Goal: Task Accomplishment & Management: Manage account settings

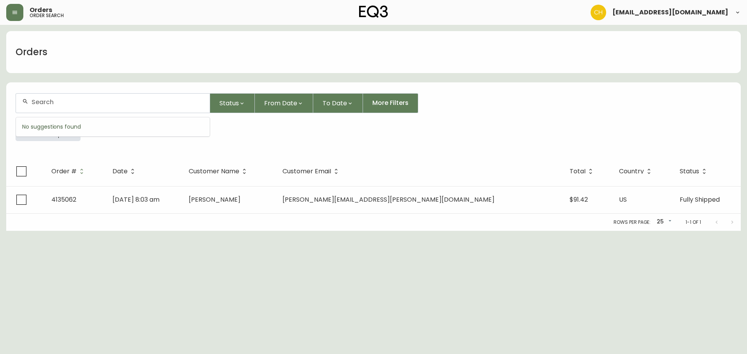
click at [81, 98] on input "text" at bounding box center [117, 101] width 172 height 7
drag, startPoint x: 56, startPoint y: 100, endPoint x: 62, endPoint y: 92, distance: 10.1
click at [61, 94] on div at bounding box center [113, 103] width 194 height 19
type input "4135068"
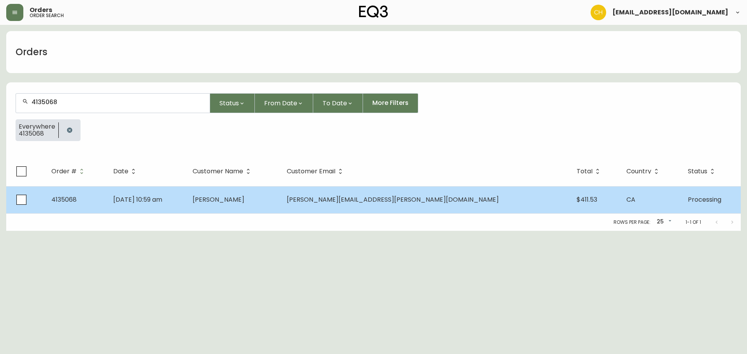
click at [419, 201] on span "[PERSON_NAME][EMAIL_ADDRESS][PERSON_NAME][DOMAIN_NAME]" at bounding box center [393, 199] width 212 height 9
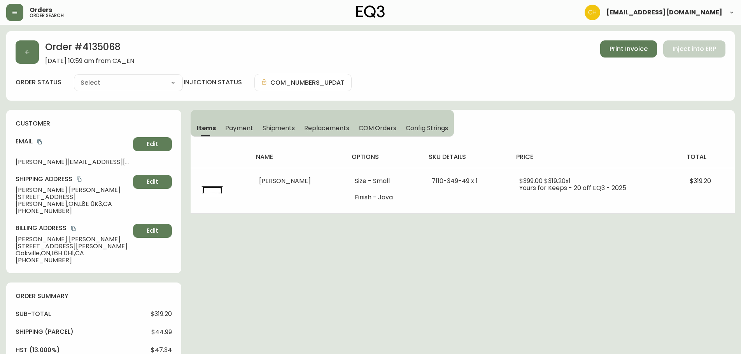
type input "Processing"
select select "PROCESSING"
click at [34, 50] on button "button" at bounding box center [27, 51] width 23 height 23
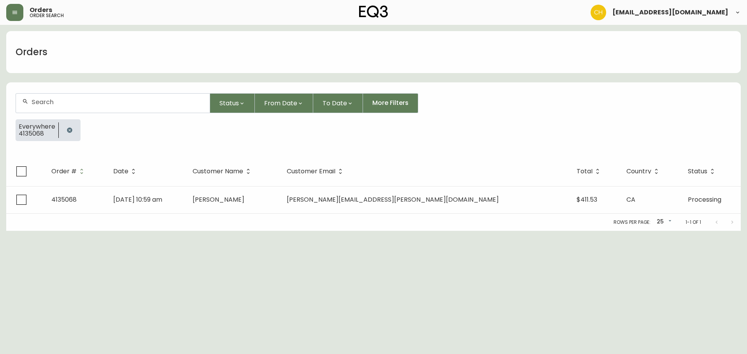
click at [45, 101] on input "text" at bounding box center [117, 101] width 172 height 7
type input "4135071"
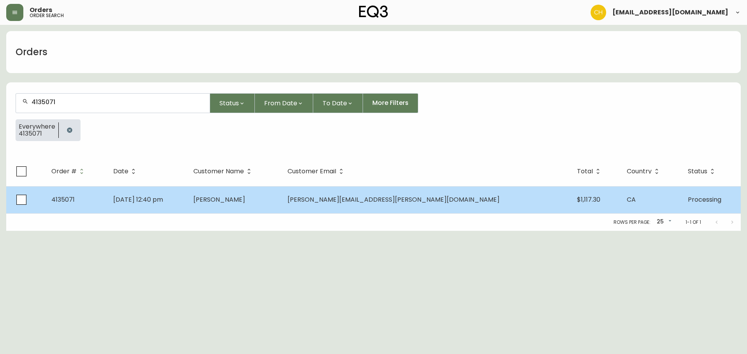
click at [275, 206] on td "[PERSON_NAME]" at bounding box center [234, 199] width 94 height 27
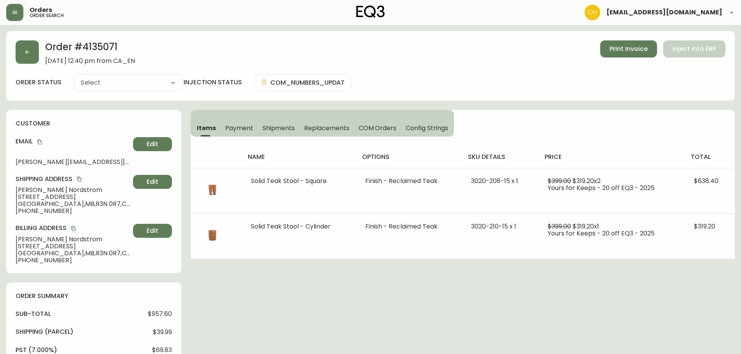
type input "Processing"
select select "PROCESSING"
click at [32, 52] on button "button" at bounding box center [27, 51] width 23 height 23
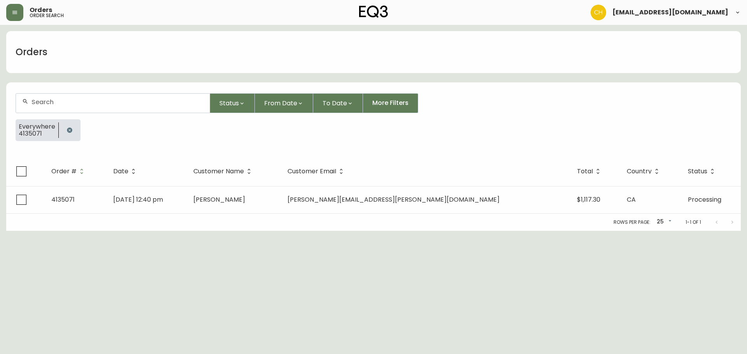
click at [100, 102] on input "text" at bounding box center [117, 101] width 172 height 7
type input "4135077"
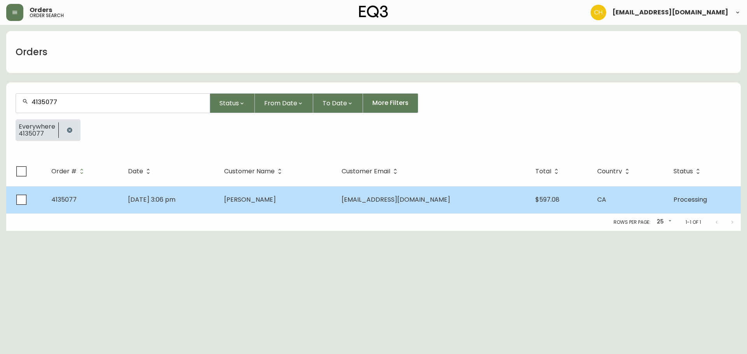
click at [218, 199] on td "[DATE] 3:06 pm" at bounding box center [170, 199] width 96 height 27
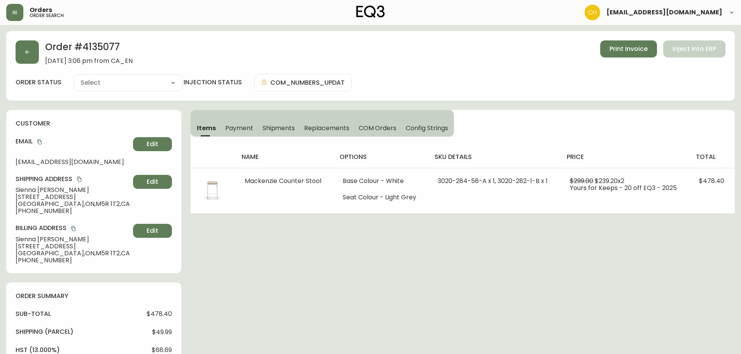
type input "Processing"
select select "PROCESSING"
click at [28, 52] on icon "button" at bounding box center [27, 52] width 6 height 6
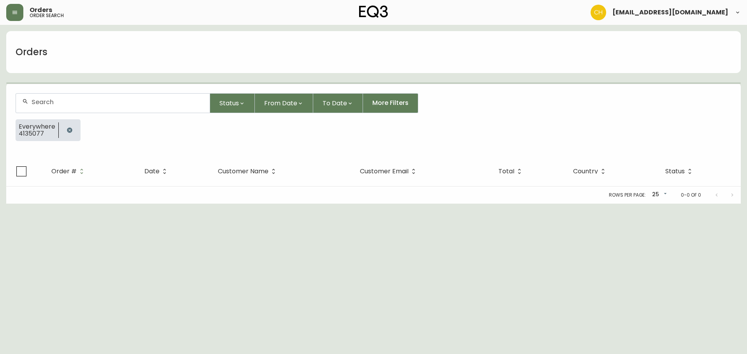
click at [56, 108] on div at bounding box center [113, 103] width 194 height 19
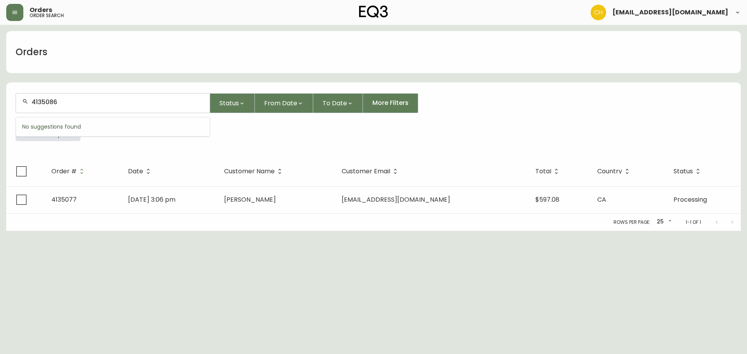
type input "4135086"
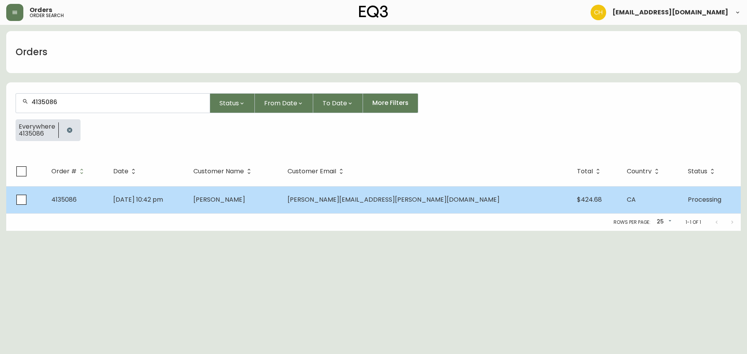
click at [281, 205] on td "[PERSON_NAME]" at bounding box center [234, 199] width 94 height 27
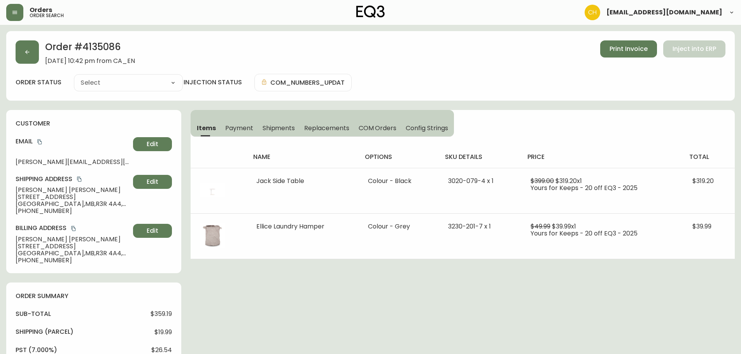
type input "Processing"
select select "PROCESSING"
click at [25, 51] on icon "button" at bounding box center [27, 52] width 6 height 6
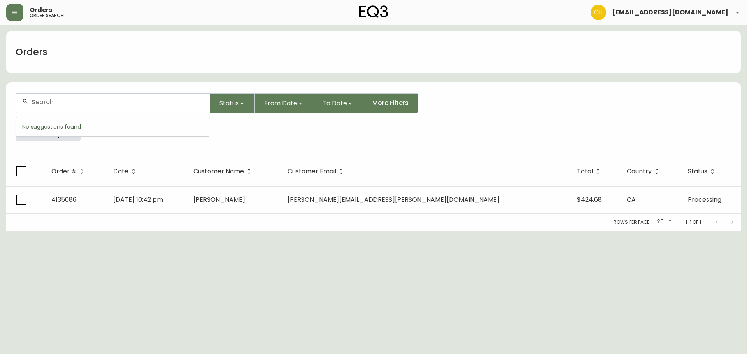
click at [53, 102] on input "text" at bounding box center [117, 101] width 172 height 7
type input "4135066"
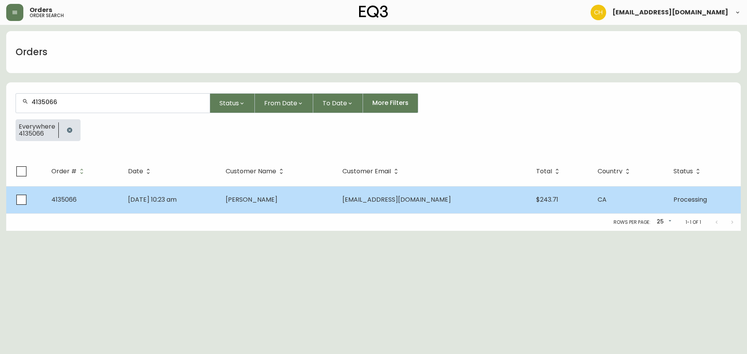
click at [219, 199] on td "[DATE] 10:23 am" at bounding box center [171, 199] width 98 height 27
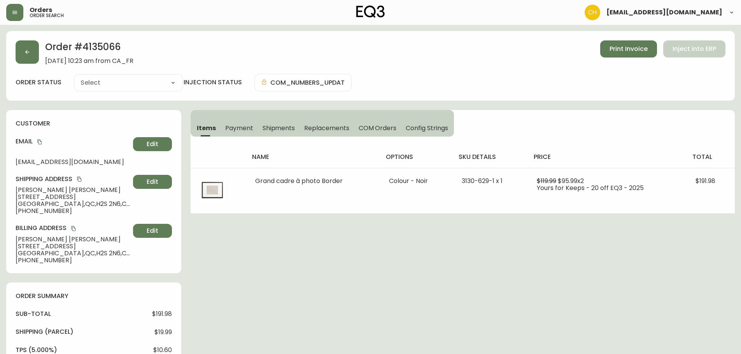
type input "Processing"
select select "PROCESSING"
click at [36, 56] on button "button" at bounding box center [27, 51] width 23 height 23
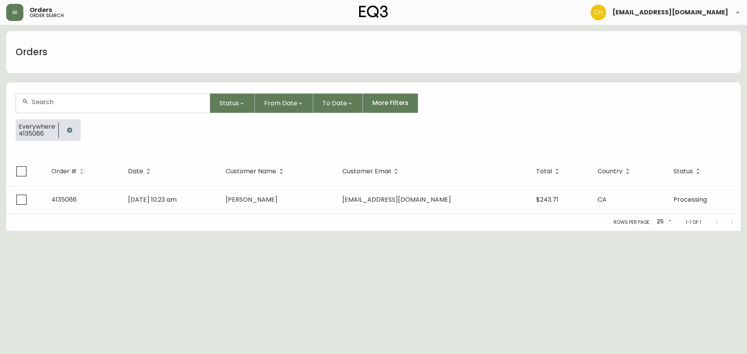
click at [57, 103] on input "text" at bounding box center [117, 101] width 172 height 7
type input "4135070"
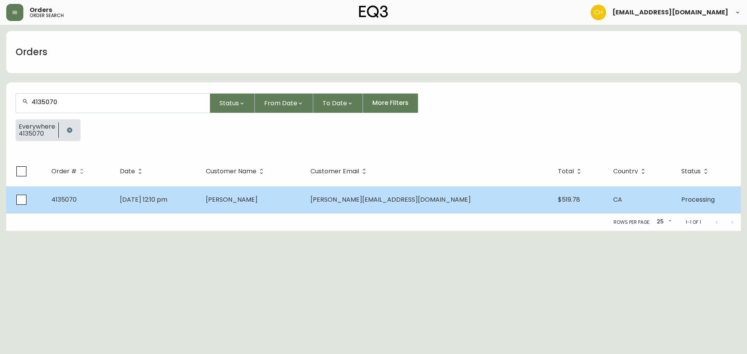
click at [304, 198] on td "[PERSON_NAME]" at bounding box center [251, 199] width 105 height 27
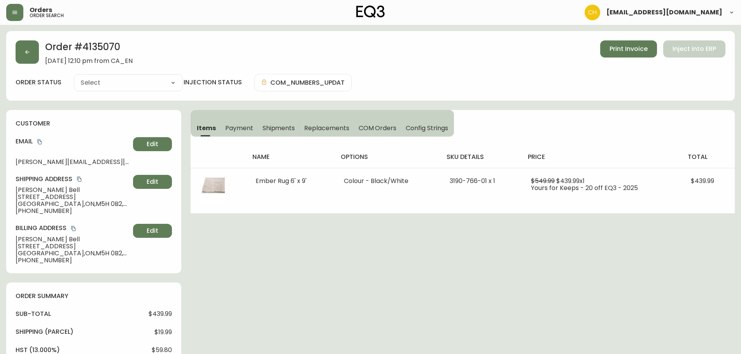
type input "Processing"
select select "PROCESSING"
click at [30, 59] on button "button" at bounding box center [27, 51] width 23 height 23
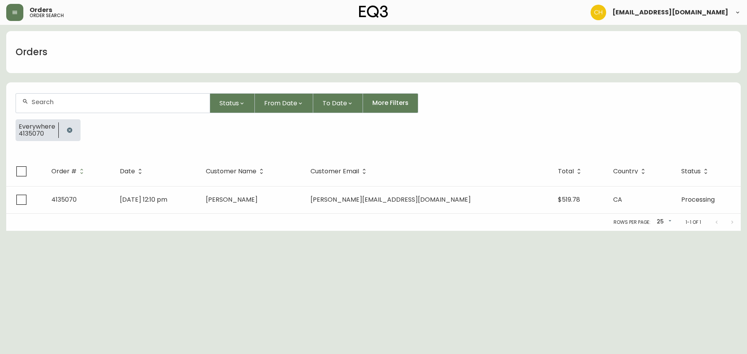
click at [47, 102] on input "text" at bounding box center [117, 101] width 172 height 7
type input "4135074"
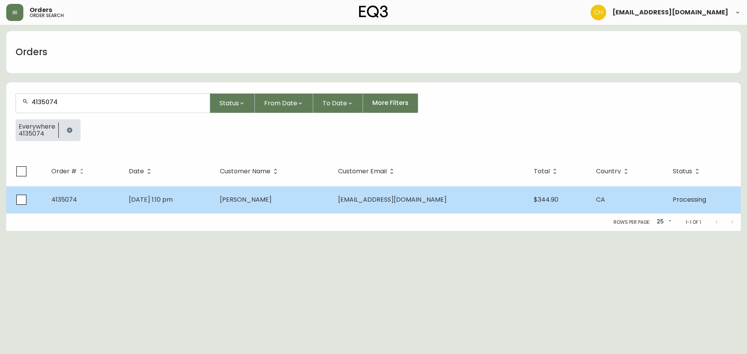
click at [213, 189] on td "[DATE] 1:10 pm" at bounding box center [167, 199] width 91 height 27
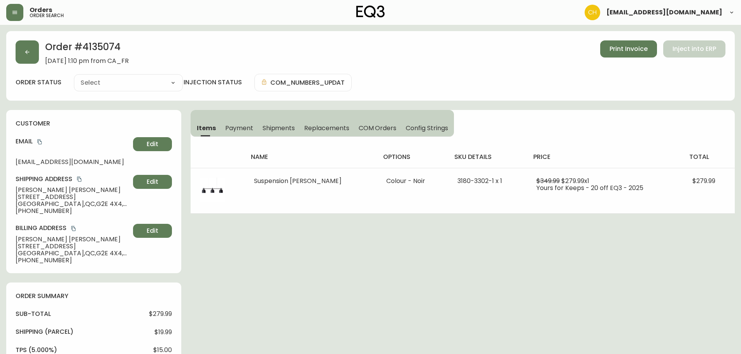
type input "Processing"
select select "PROCESSING"
click at [30, 54] on button "button" at bounding box center [27, 51] width 23 height 23
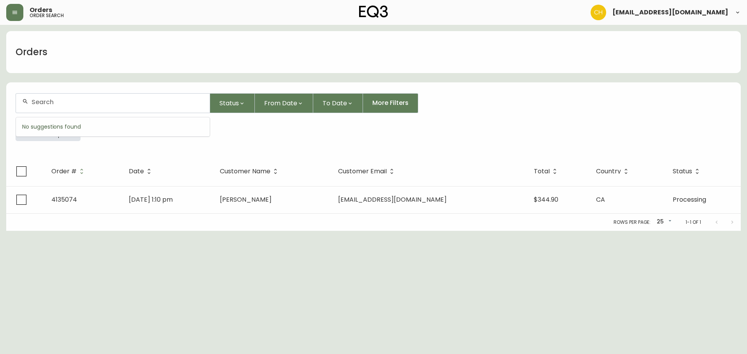
drag, startPoint x: 49, startPoint y: 100, endPoint x: 47, endPoint y: 95, distance: 5.4
click at [50, 100] on input "text" at bounding box center [117, 101] width 172 height 7
type input "4135075"
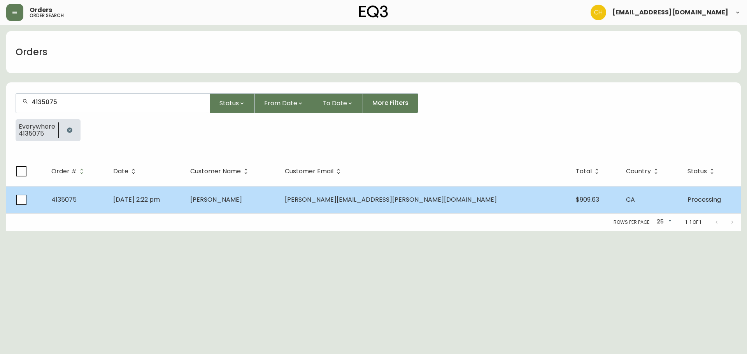
click at [184, 201] on td "[DATE] 2:22 pm" at bounding box center [145, 199] width 77 height 27
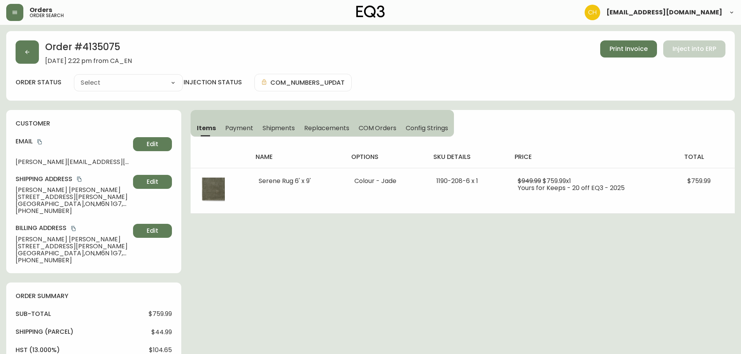
type input "Processing"
select select "PROCESSING"
click at [33, 50] on button "button" at bounding box center [27, 51] width 23 height 23
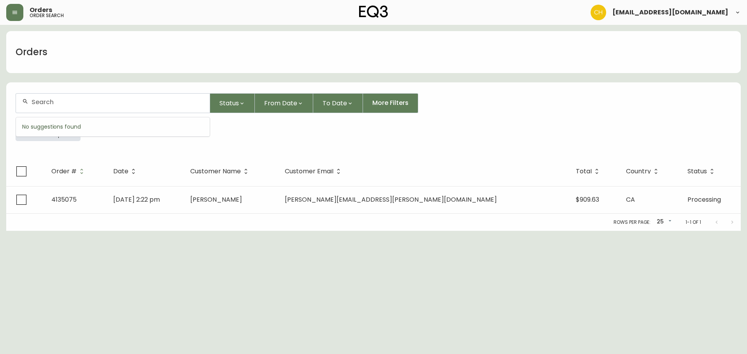
click at [55, 103] on input "text" at bounding box center [117, 101] width 172 height 7
type input "4135076"
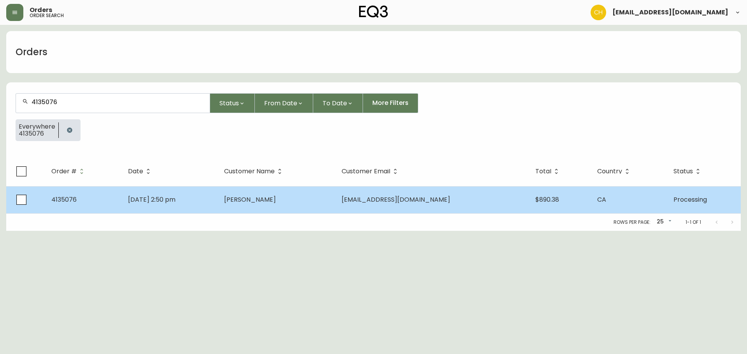
click at [266, 192] on td "[PERSON_NAME]" at bounding box center [276, 199] width 117 height 27
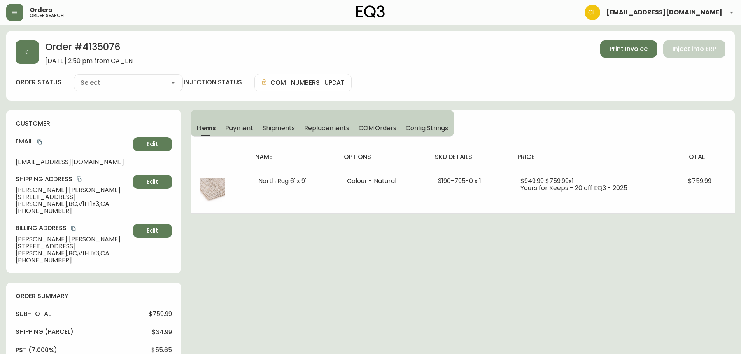
type input "Processing"
select select "PROCESSING"
click at [29, 55] on icon "button" at bounding box center [27, 52] width 6 height 6
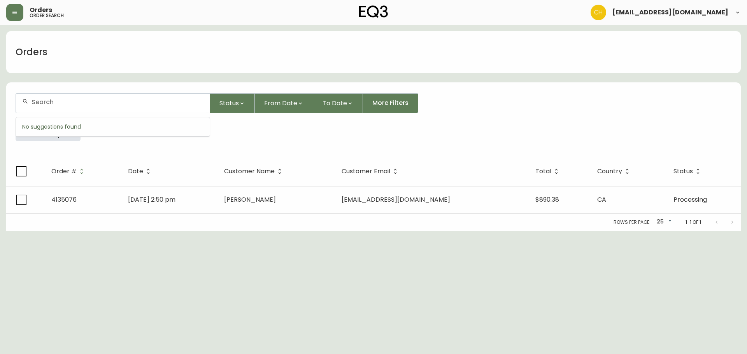
click at [57, 100] on input "text" at bounding box center [117, 101] width 172 height 7
type input "4135078"
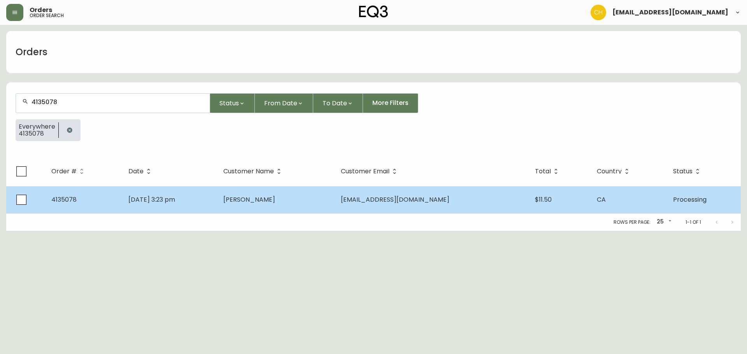
click at [266, 199] on span "[PERSON_NAME]" at bounding box center [249, 199] width 52 height 9
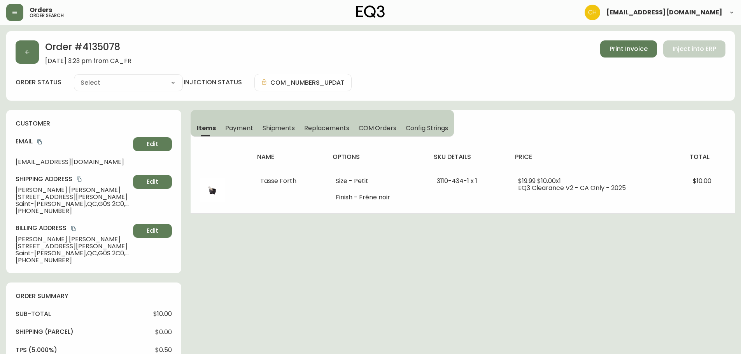
type input "Processing"
select select "PROCESSING"
click at [31, 51] on button "button" at bounding box center [27, 51] width 23 height 23
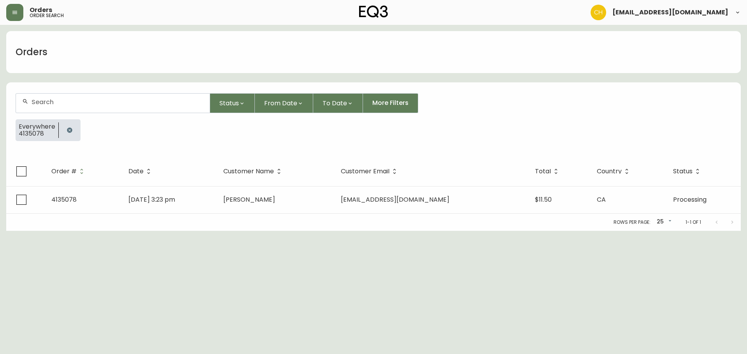
click at [48, 104] on input "text" at bounding box center [117, 101] width 172 height 7
type input "4135084"
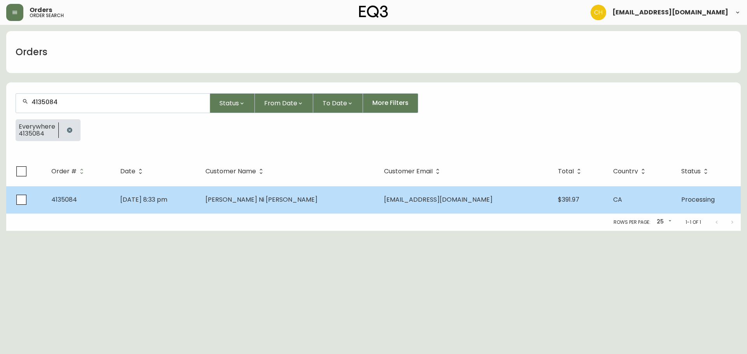
click at [199, 192] on td "[DATE] 8:33 pm" at bounding box center [157, 199] width 86 height 27
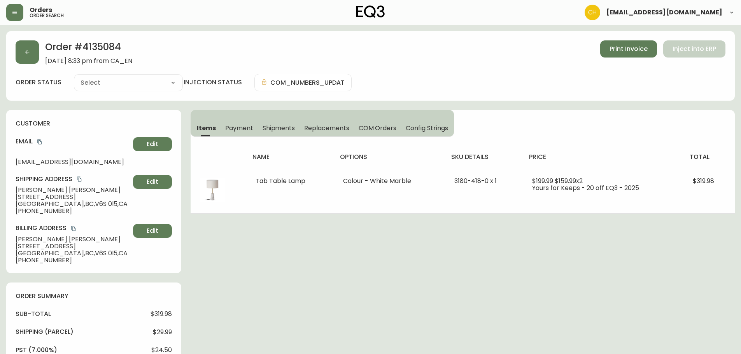
type input "Processing"
select select "PROCESSING"
